Goal: Information Seeking & Learning: Understand process/instructions

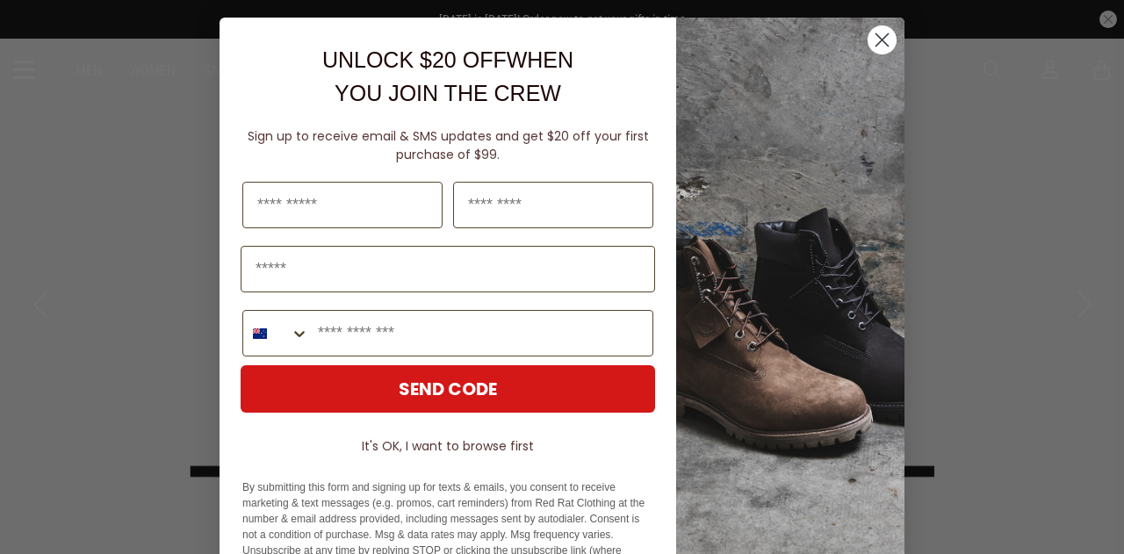
click at [881, 40] on circle "Close dialog" at bounding box center [882, 39] width 29 height 29
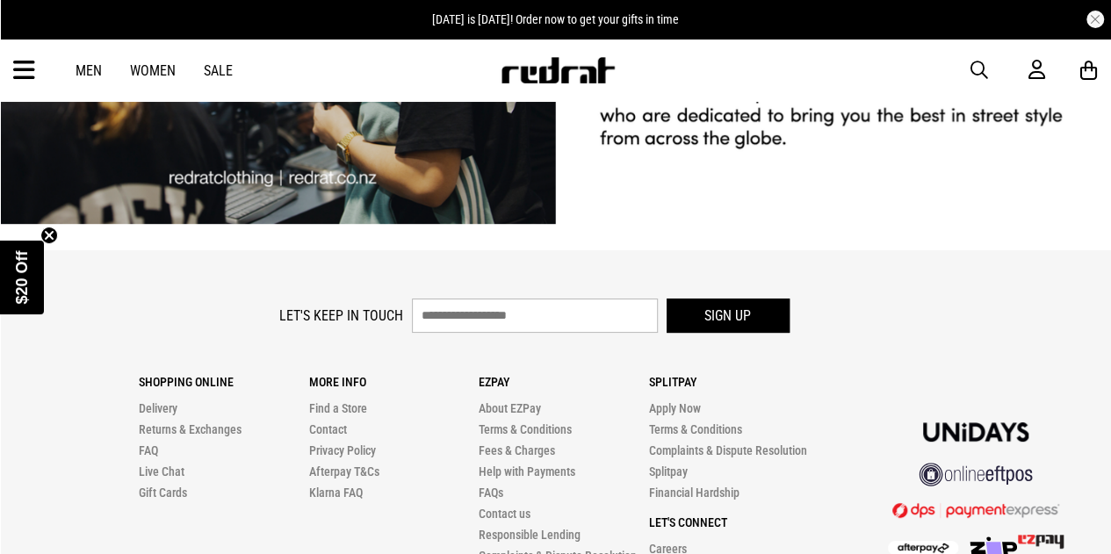
scroll to position [3567, 0]
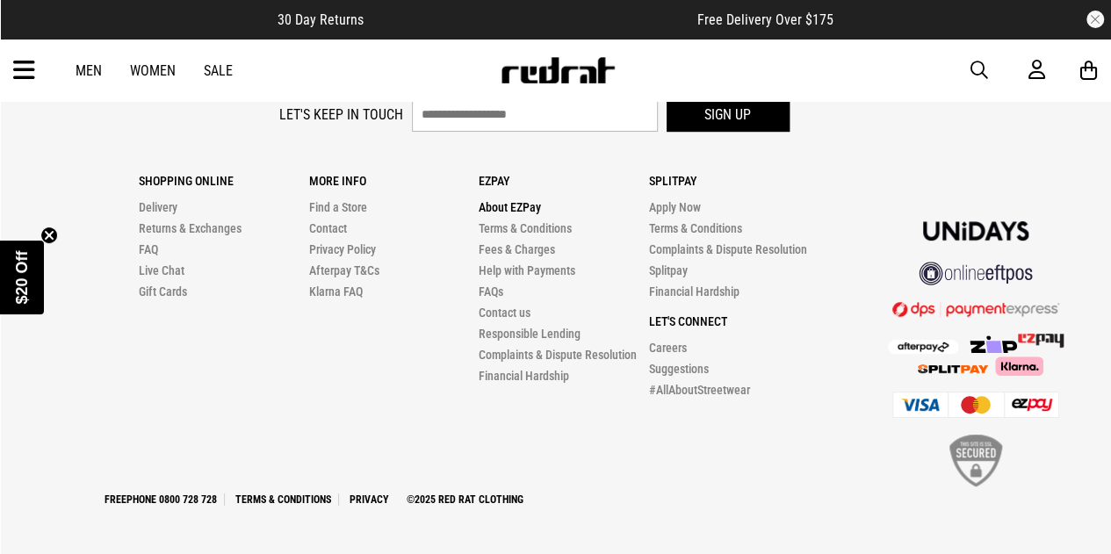
click at [527, 208] on link "About EZPay" at bounding box center [510, 207] width 62 height 14
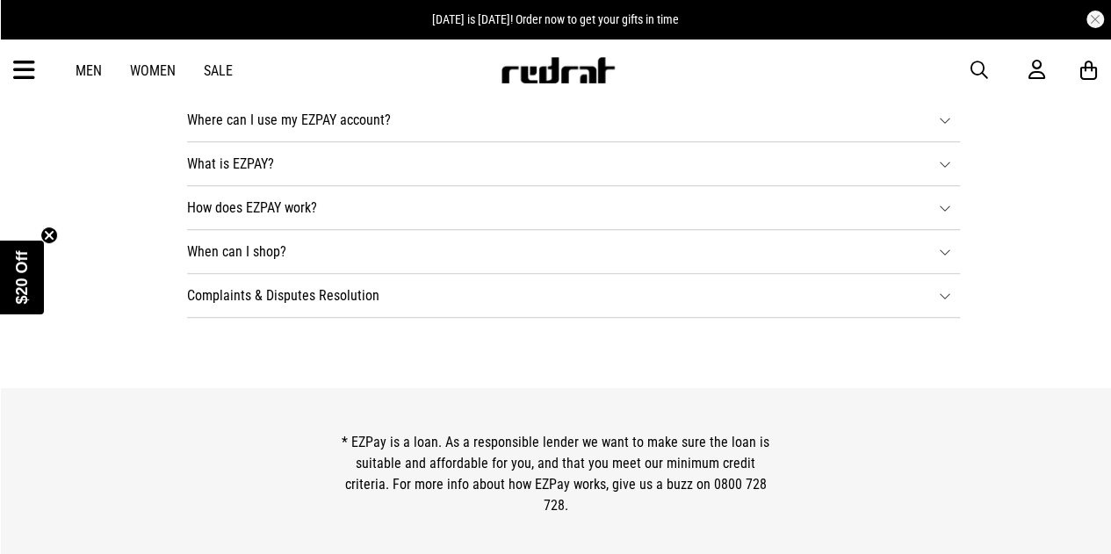
scroll to position [615, 0]
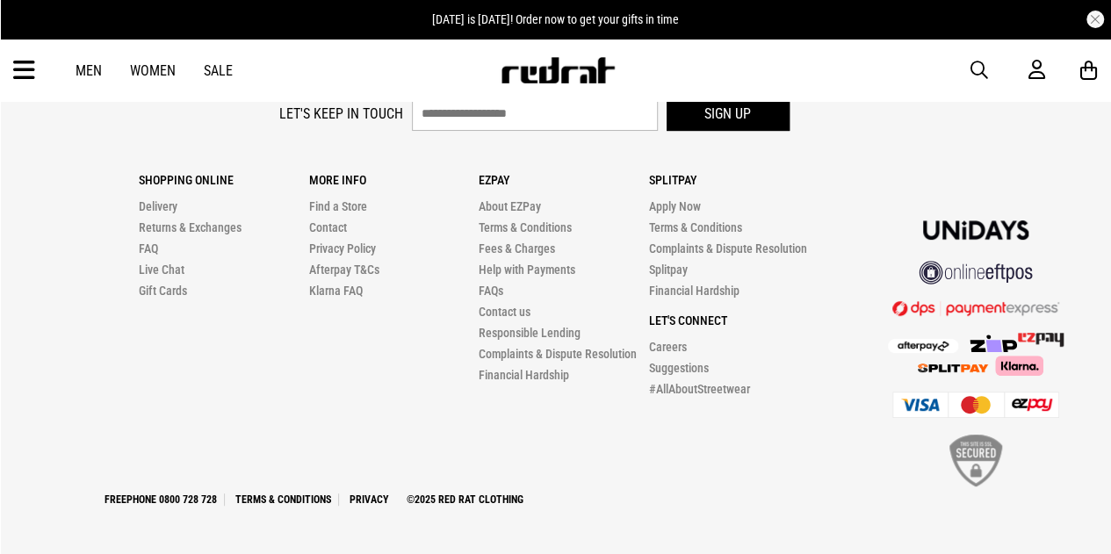
click at [18, 69] on icon at bounding box center [24, 70] width 22 height 29
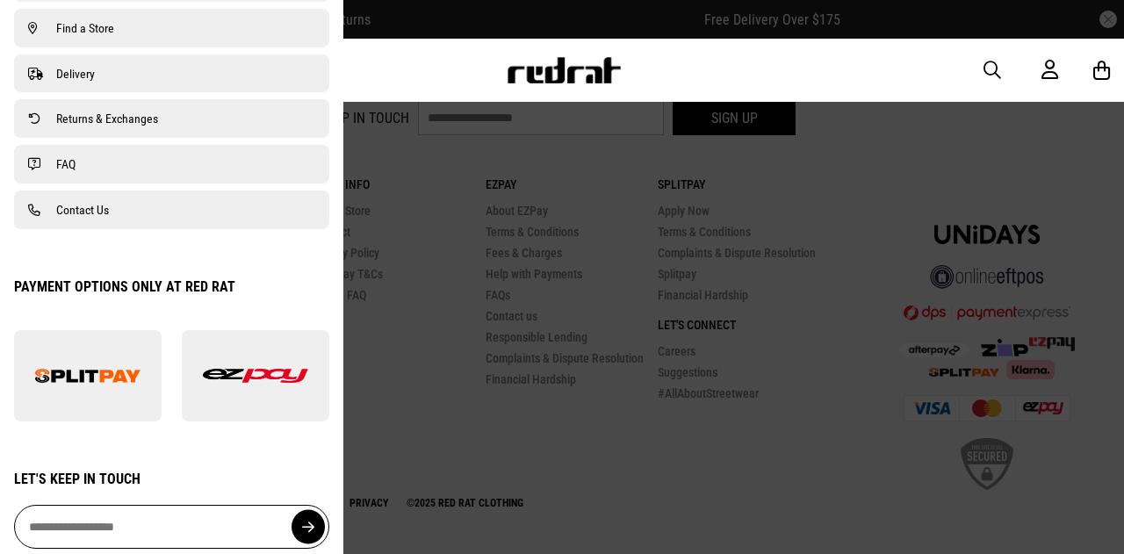
scroll to position [1349, 0]
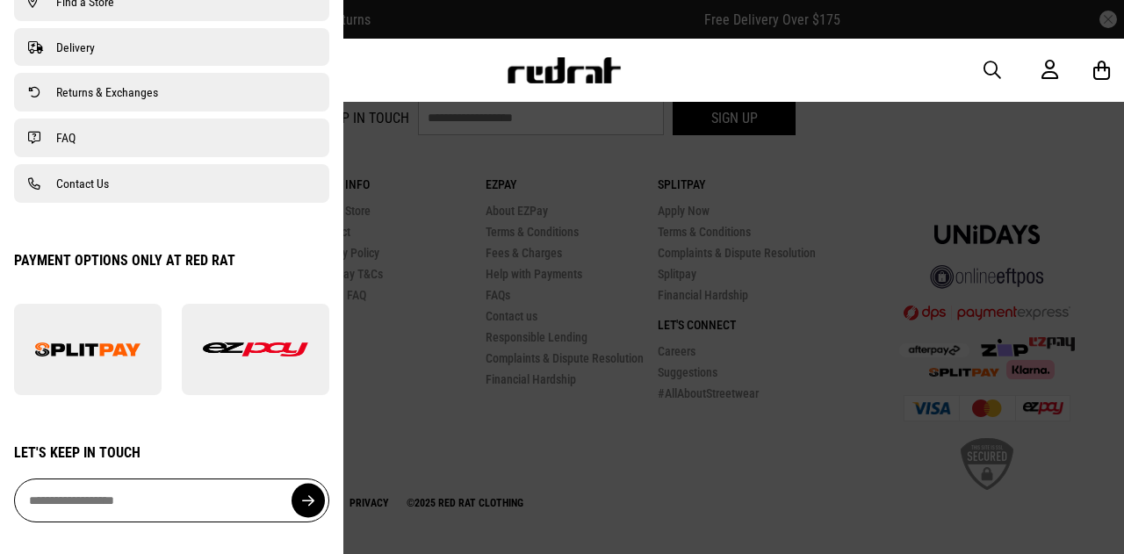
click at [497, 404] on div at bounding box center [562, 277] width 1124 height 554
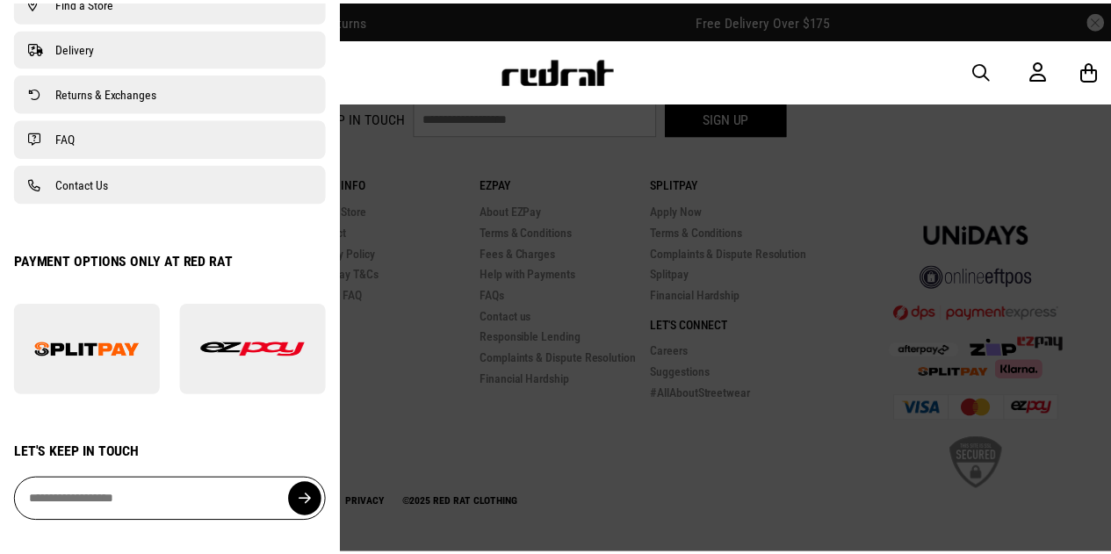
scroll to position [3566, 0]
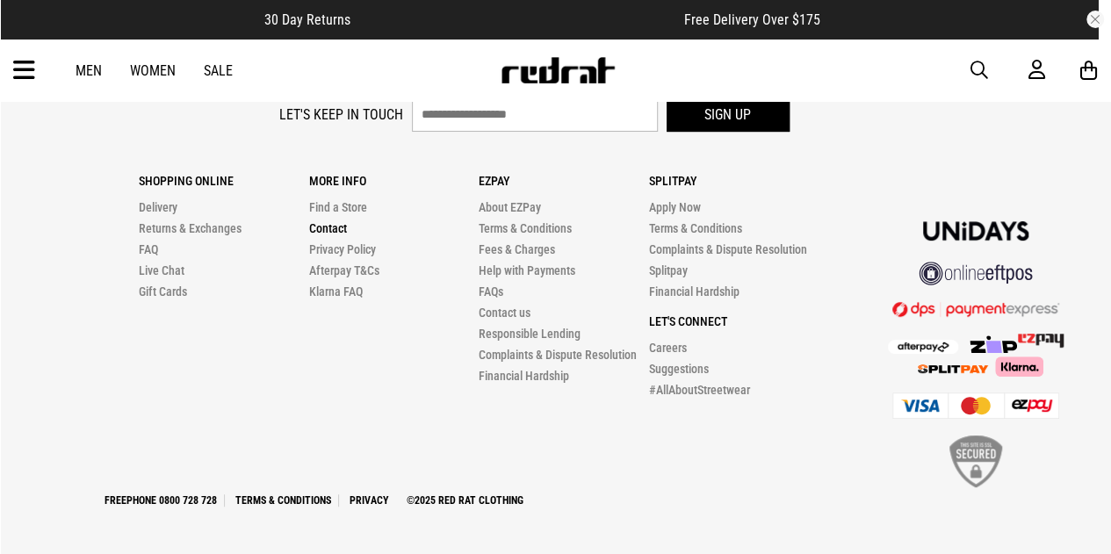
click at [336, 229] on link "Contact" at bounding box center [327, 228] width 38 height 14
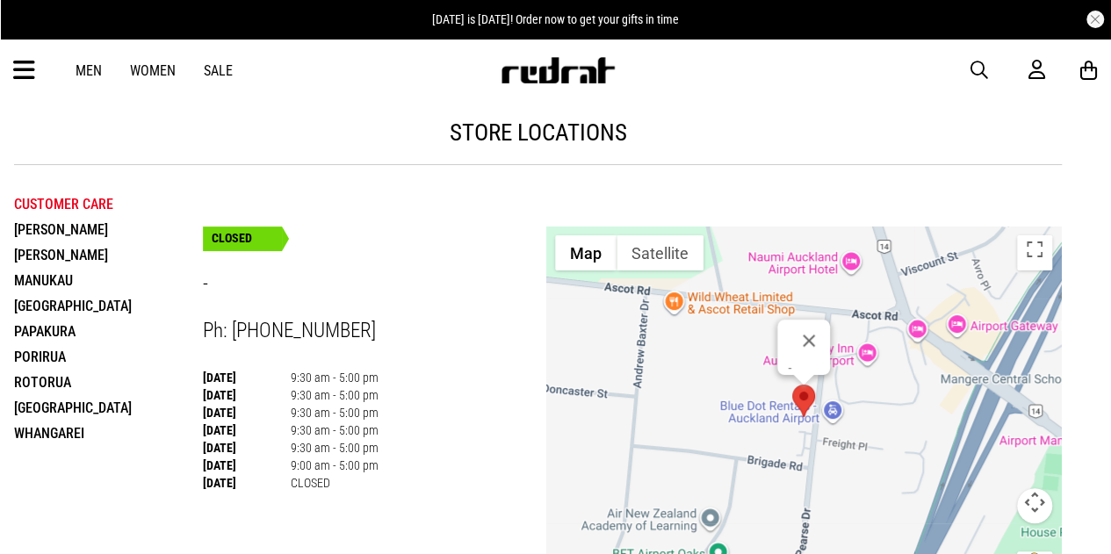
scroll to position [1029, 0]
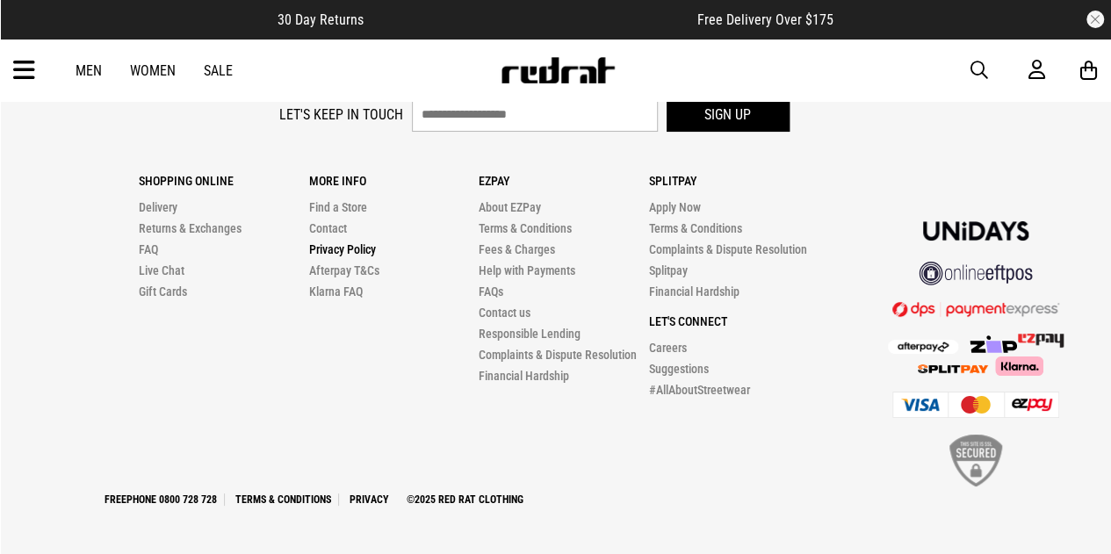
click at [330, 248] on link "Privacy Policy" at bounding box center [341, 249] width 67 height 14
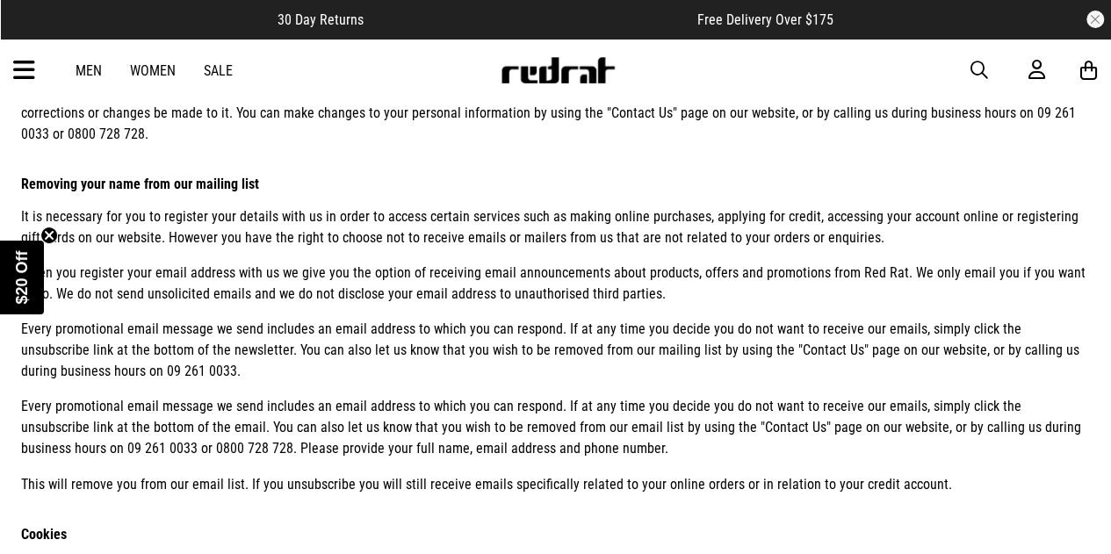
scroll to position [2067, 0]
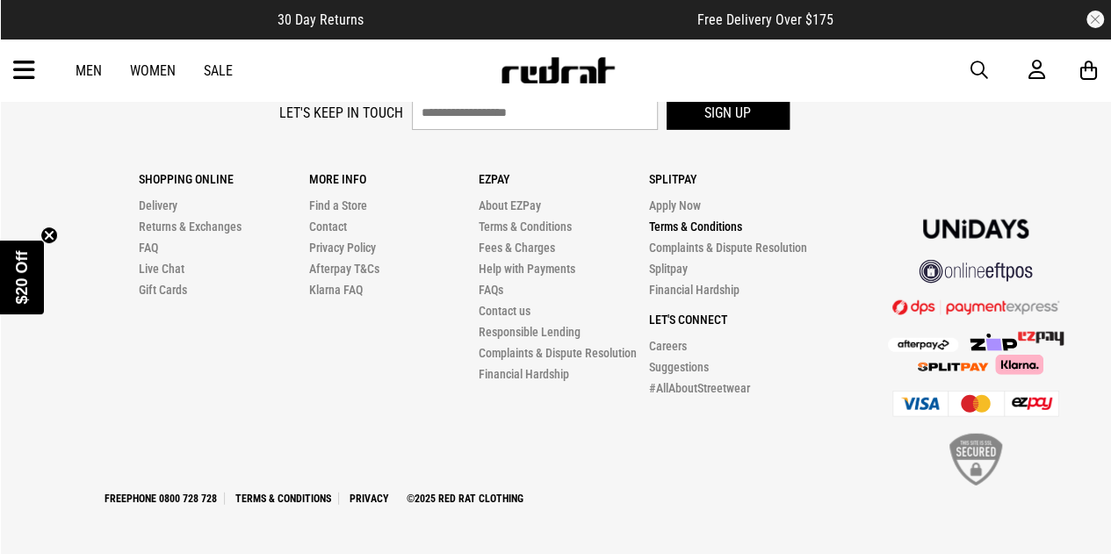
click at [695, 227] on link "Terms & Conditions" at bounding box center [695, 227] width 93 height 14
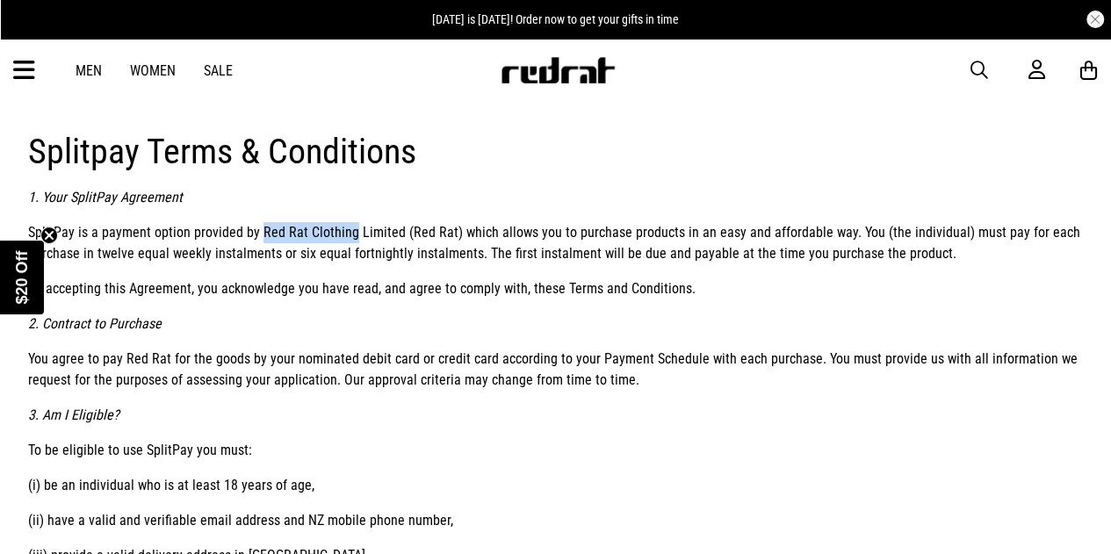
drag, startPoint x: 254, startPoint y: 227, endPoint x: 346, endPoint y: 238, distance: 92.8
click at [346, 238] on p "SplitPay is a payment option provided by Red Rat Clothing Limited (Red Rat) whi…" at bounding box center [555, 243] width 1055 height 42
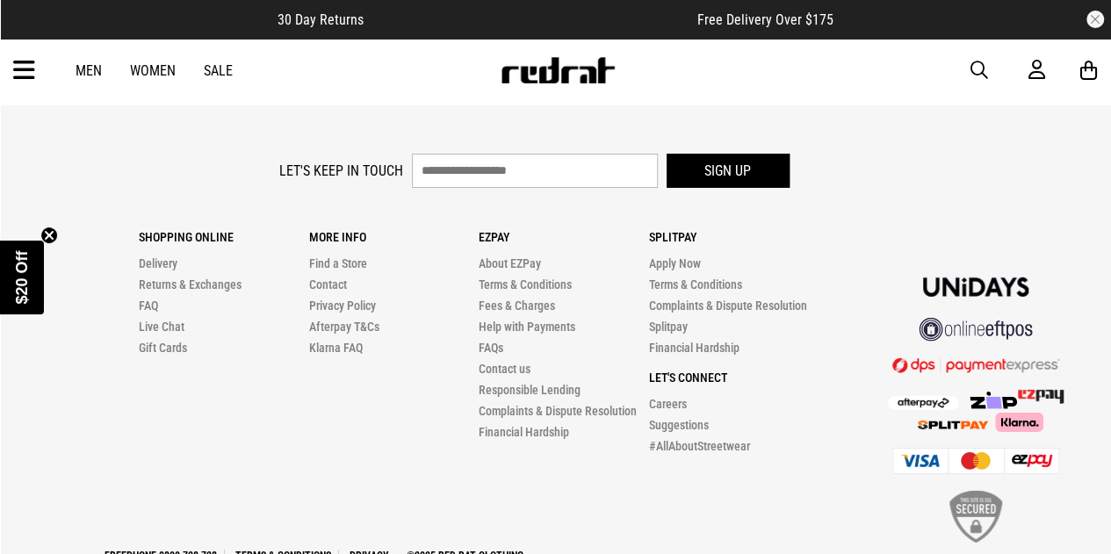
scroll to position [5581, 0]
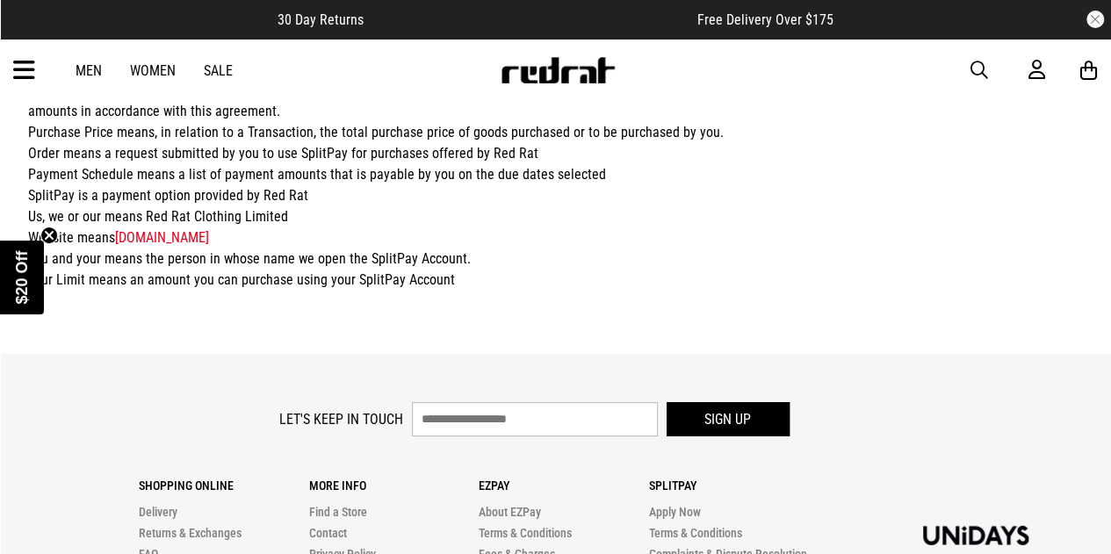
drag, startPoint x: 142, startPoint y: 171, endPoint x: 279, endPoint y: 179, distance: 137.2
click at [279, 179] on p "20. Definitions Agreement means this agreement and its schedule, together with …" at bounding box center [555, 133] width 1055 height 316
copy p "Red Rat Clothing Limited"
